Goal: Transaction & Acquisition: Purchase product/service

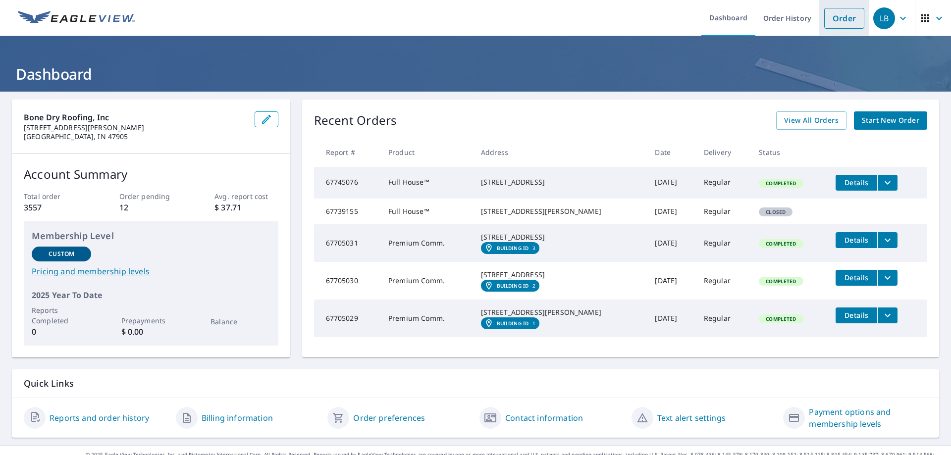
click at [838, 18] on link "Order" at bounding box center [845, 18] width 40 height 21
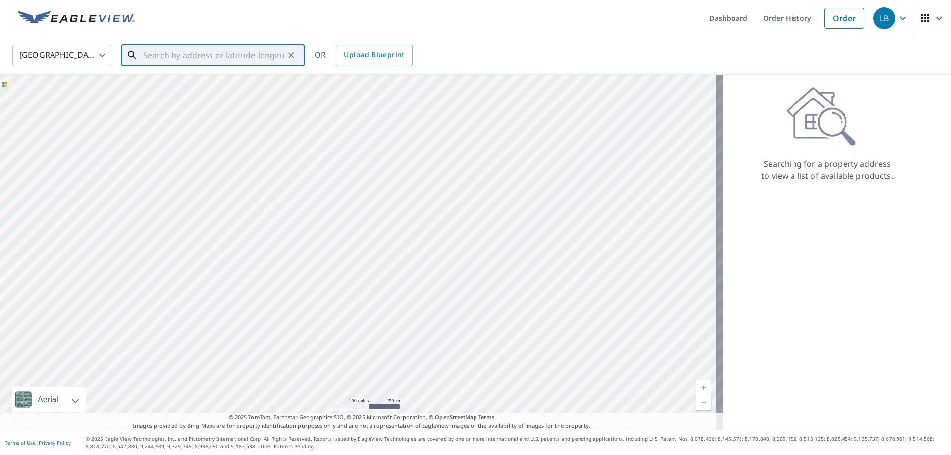
click at [184, 49] on input "text" at bounding box center [213, 56] width 141 height 28
click at [170, 86] on span "6514 N 300 E" at bounding box center [219, 84] width 156 height 12
type input "[STREET_ADDRESS]"
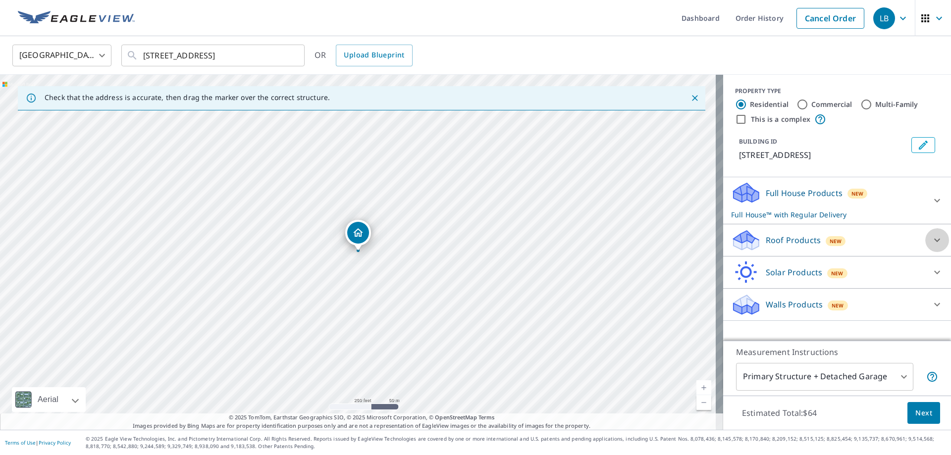
click at [932, 238] on icon at bounding box center [938, 240] width 12 height 12
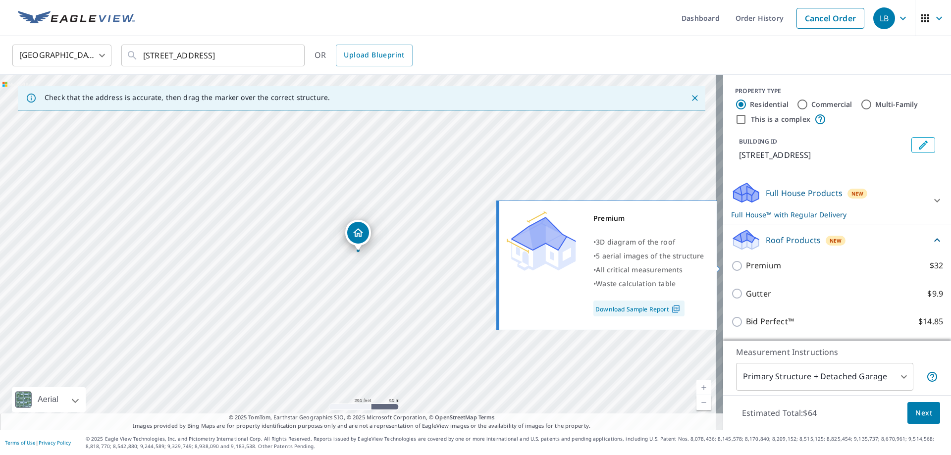
click at [770, 268] on p "Premium" at bounding box center [763, 266] width 35 height 12
click at [746, 268] on input "Premium $32" at bounding box center [738, 266] width 15 height 12
checkbox input "true"
checkbox input "false"
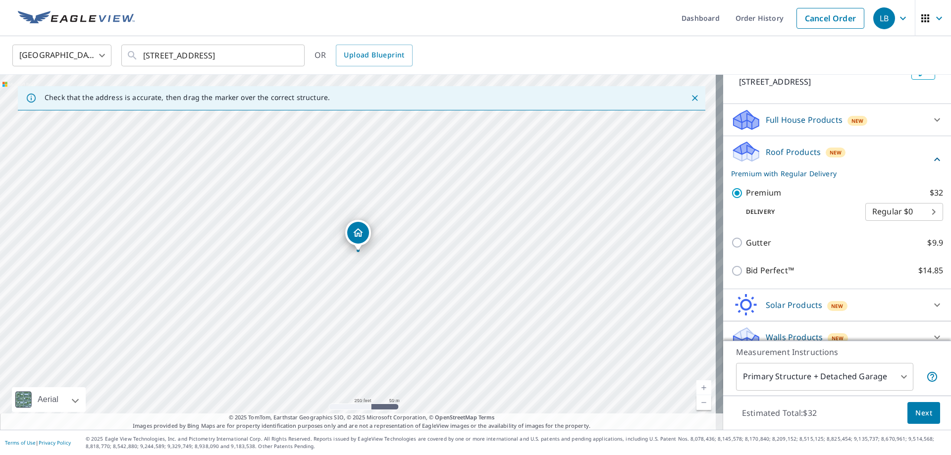
scroll to position [86, 0]
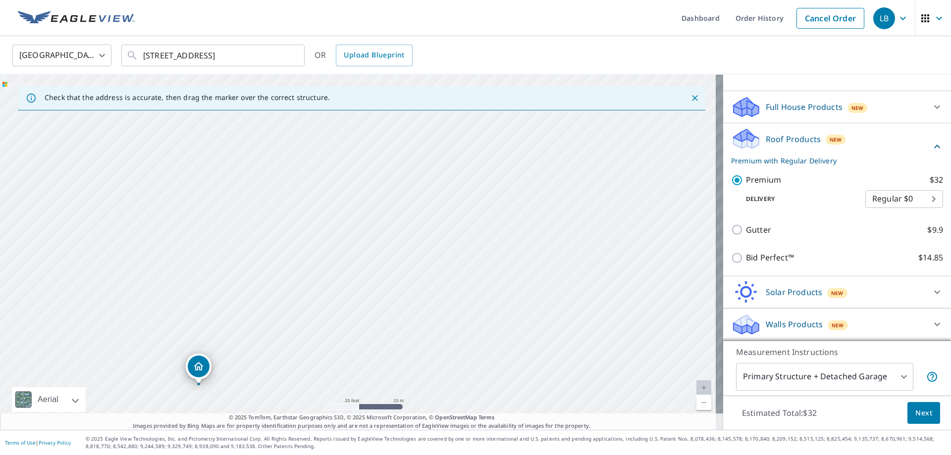
drag, startPoint x: 272, startPoint y: 275, endPoint x: 285, endPoint y: 162, distance: 114.8
click at [285, 168] on div "[STREET_ADDRESS]" at bounding box center [361, 252] width 723 height 355
click at [922, 415] on span "Next" at bounding box center [924, 413] width 17 height 12
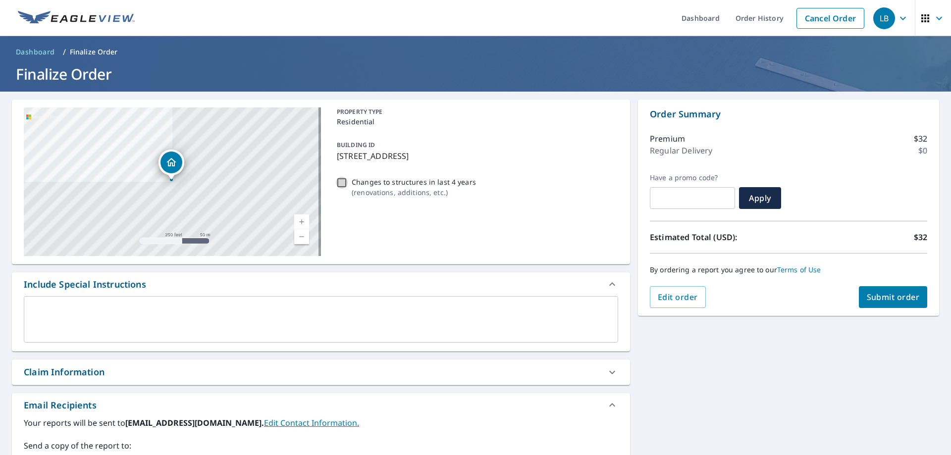
click at [342, 181] on input "Changes to structures in last 4 years ( renovations, additions, etc. )" at bounding box center [342, 183] width 12 height 12
checkbox input "true"
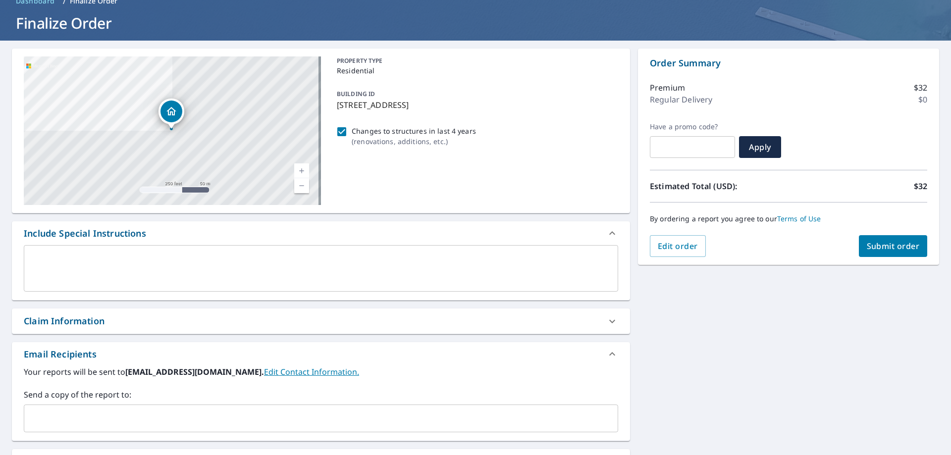
scroll to position [99, 0]
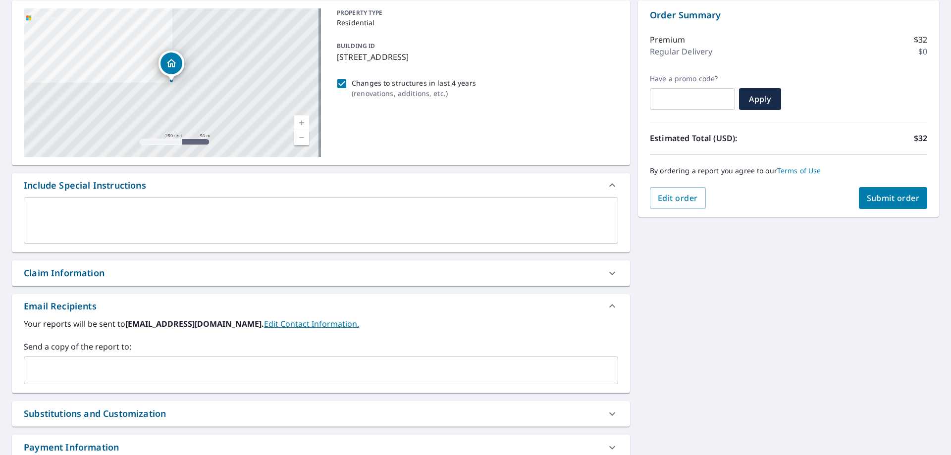
click at [85, 275] on div "Claim Information" at bounding box center [64, 273] width 81 height 13
checkbox input "true"
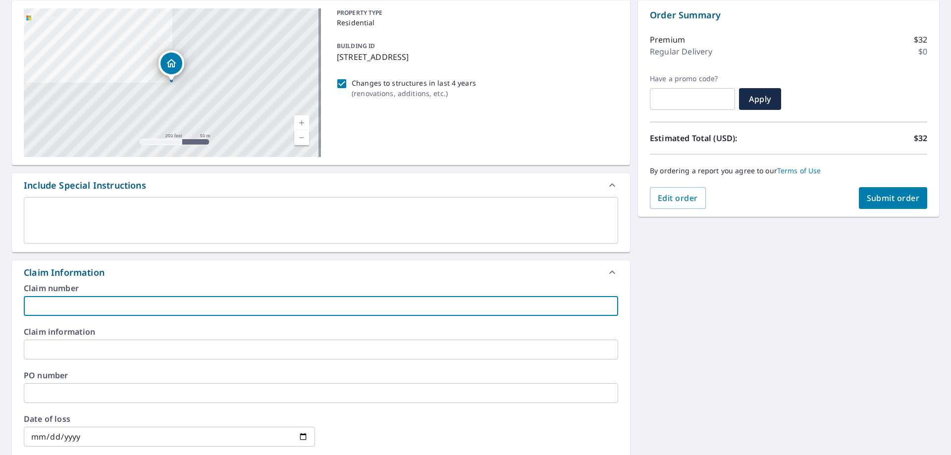
click at [84, 307] on input "text" at bounding box center [321, 306] width 595 height 20
type input "J"
checkbox input "true"
type input "[PERSON_NAME]"
checkbox input "true"
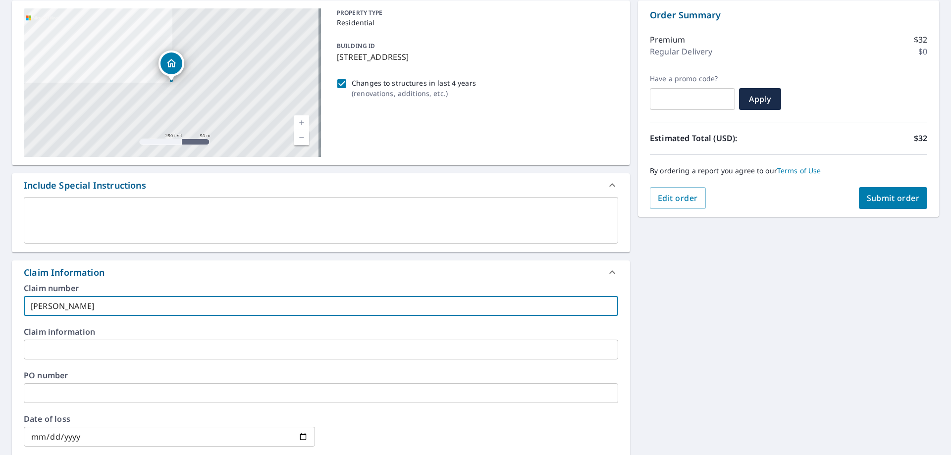
type input "[PERSON_NAME]"
checkbox input "true"
type input "Jaso"
checkbox input "true"
type input "[PERSON_NAME]"
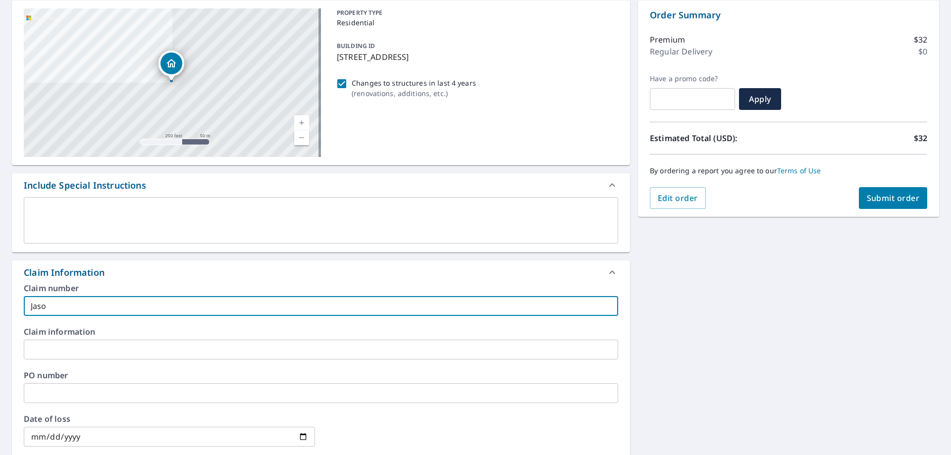
checkbox input "true"
type input "[PERSON_NAME]"
checkbox input "true"
type input "[PERSON_NAME]"
checkbox input "true"
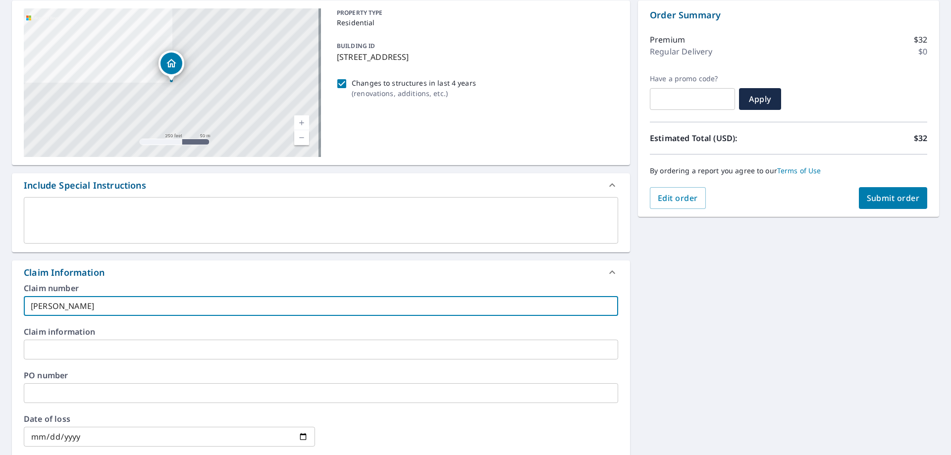
type input "[PERSON_NAME]"
checkbox input "true"
type input "[PERSON_NAME]"
checkbox input "true"
type input "[PERSON_NAME]"
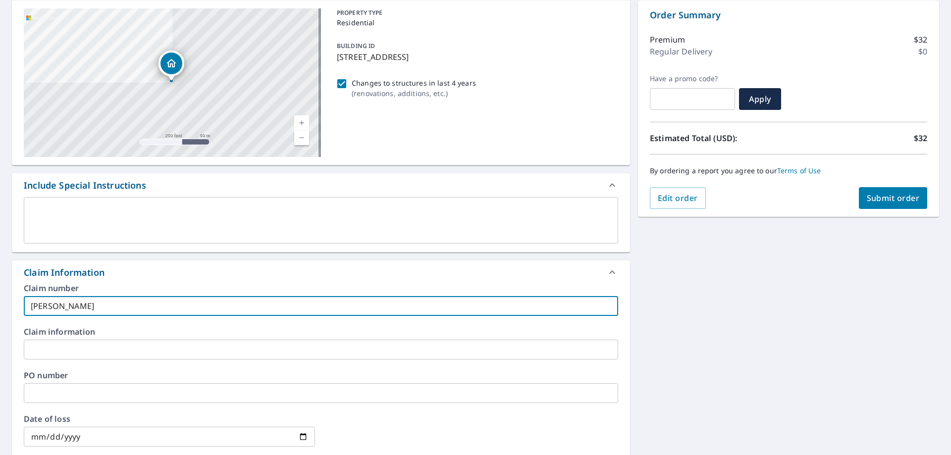
checkbox input "true"
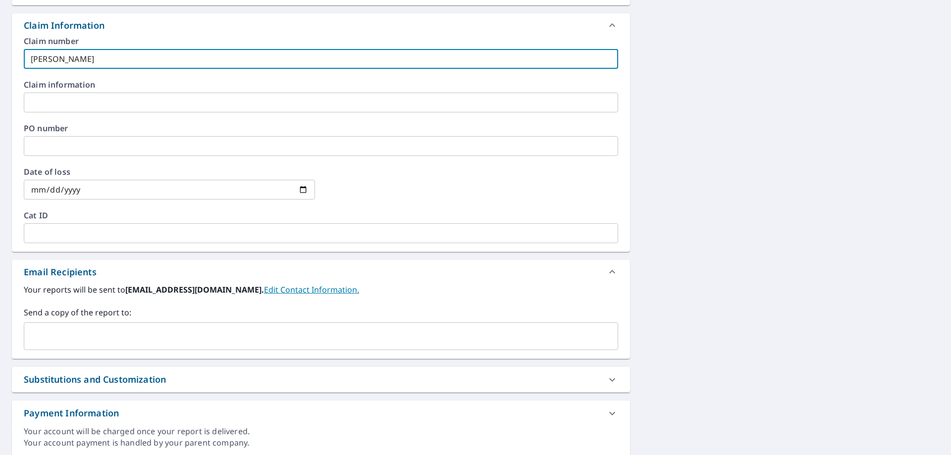
scroll to position [347, 0]
type input "[PERSON_NAME]"
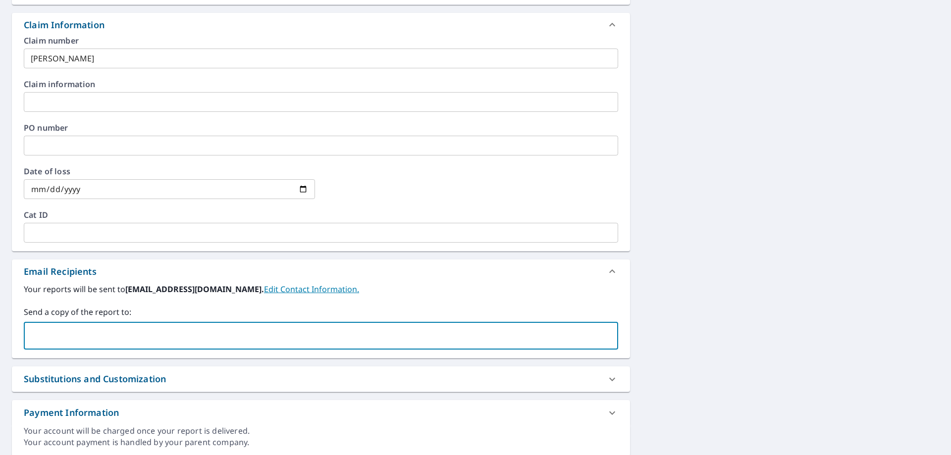
click at [63, 339] on input "text" at bounding box center [313, 336] width 571 height 19
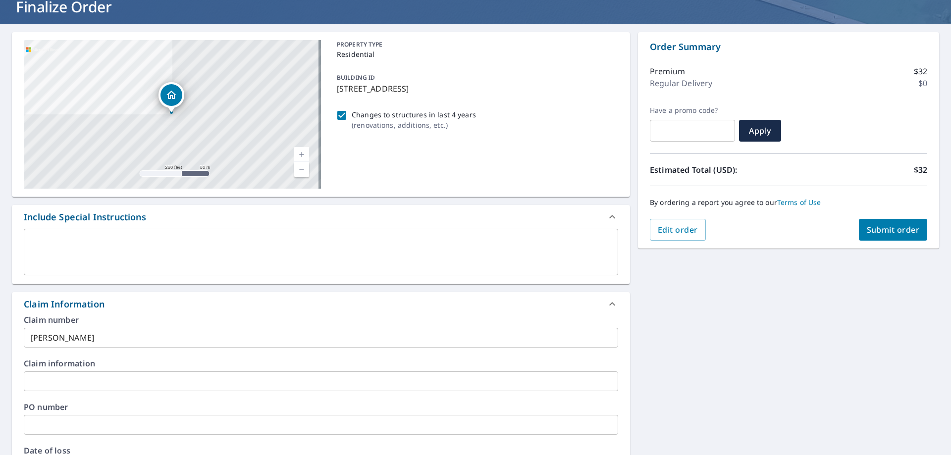
scroll to position [35, 0]
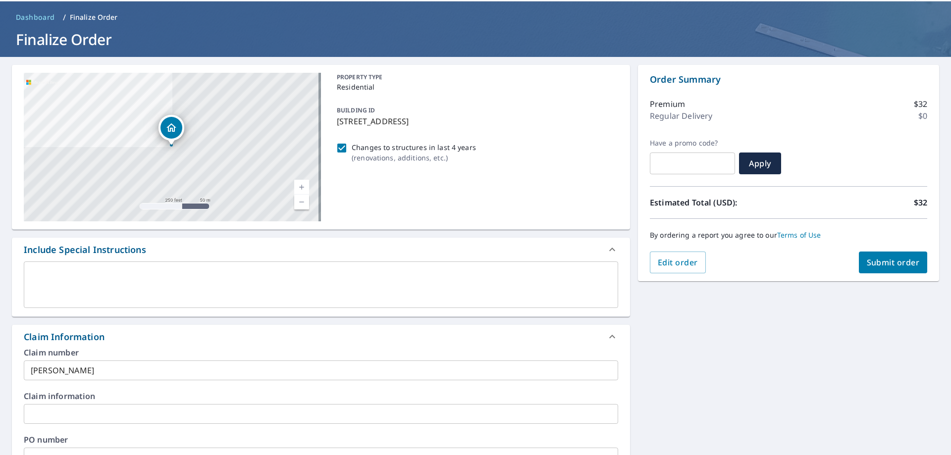
type input "[PERSON_NAME][EMAIL_ADDRESS][PERSON_NAME][DOMAIN_NAME]"
click at [874, 254] on button "Submit order" at bounding box center [893, 263] width 69 height 22
checkbox input "true"
